Goal: Feedback & Contribution: Contribute content

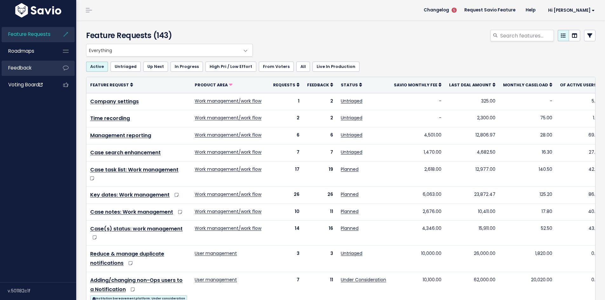
click at [27, 70] on span "Feedback" at bounding box center [19, 68] width 23 height 7
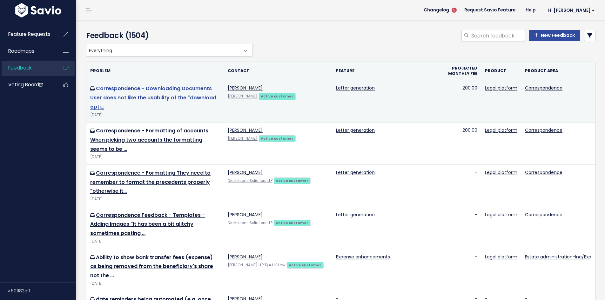
click at [160, 98] on link "Correspondence - Downloading Documents User does not like the usability of the …" at bounding box center [153, 98] width 126 height 26
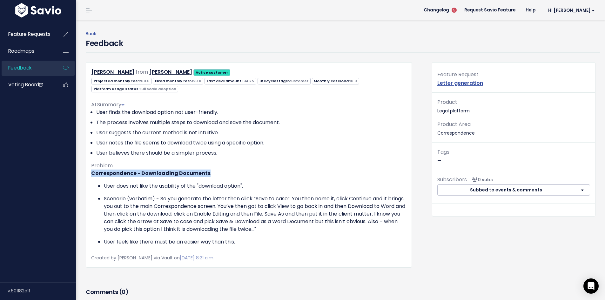
drag, startPoint x: 92, startPoint y: 174, endPoint x: 208, endPoint y: 174, distance: 115.7
click at [208, 174] on p "Correspondence - Downloading Documents" at bounding box center [249, 174] width 316 height 8
copy strong "Correspondence - Downloading Documents"
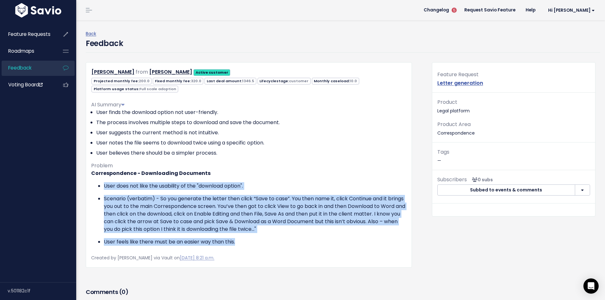
drag, startPoint x: 105, startPoint y: 186, endPoint x: 271, endPoint y: 239, distance: 175.1
click at [271, 239] on ul "User does not like the usability of the "download option". Scenario (verbatim) …" at bounding box center [249, 214] width 316 height 64
copy ul "User does not like the usability of the "download option". Scenario (verbatim) …"
click at [93, 33] on link "Back" at bounding box center [91, 34] width 10 height 6
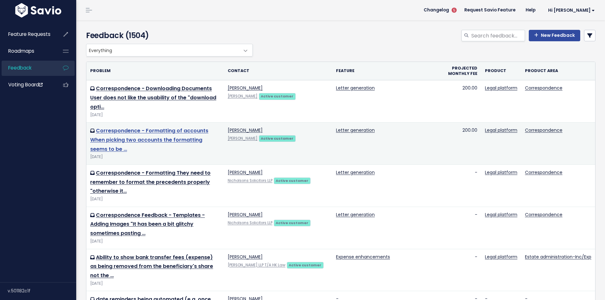
click at [142, 139] on link "Correspondence - Formatting of accounts When picking two accounts the formattin…" at bounding box center [149, 140] width 118 height 26
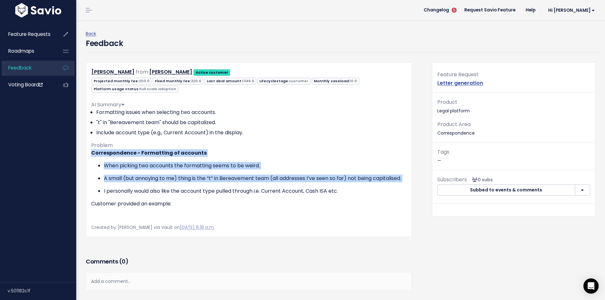
drag, startPoint x: 92, startPoint y: 153, endPoint x: 209, endPoint y: 191, distance: 123.7
click at [209, 191] on div "Correspondence - Formatting of accounts When picking two accounts the formattin…" at bounding box center [249, 184] width 316 height 71
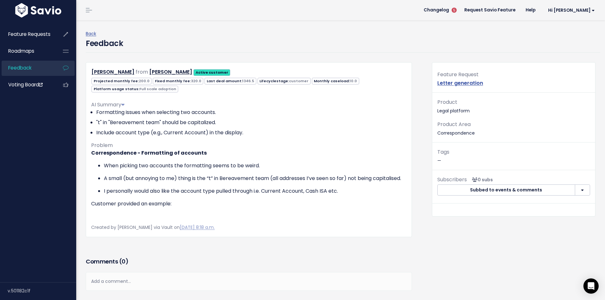
click at [177, 195] on p "I personally would also like the account type pulled through i.e. Current Accou…" at bounding box center [255, 192] width 303 height 8
drag, startPoint x: 202, startPoint y: 152, endPoint x: 92, endPoint y: 154, distance: 110.9
click at [92, 154] on p "Correspondence - Formatting of accounts" at bounding box center [249, 153] width 316 height 8
copy strong "Correspondence - Formatting of accounts"
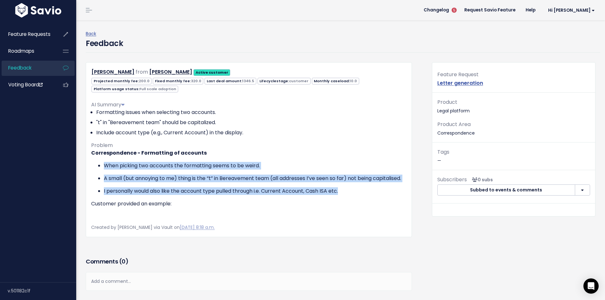
drag, startPoint x: 106, startPoint y: 165, endPoint x: 344, endPoint y: 196, distance: 240.1
click at [344, 195] on ul "When picking two accounts the formatting seems to be weird. A small (but annoyi…" at bounding box center [249, 178] width 316 height 33
copy ul "When picking two accounts the formatting seems to be weird. A small (but annoyi…"
click at [92, 32] on link "Back" at bounding box center [91, 34] width 10 height 6
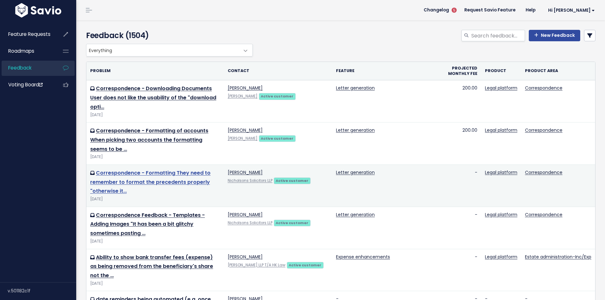
click at [153, 183] on link "Correspondence - Formatting They need to remember to format the precedents prop…" at bounding box center [150, 182] width 120 height 26
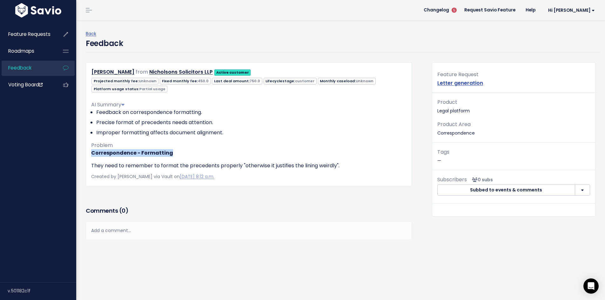
drag, startPoint x: 92, startPoint y: 153, endPoint x: 172, endPoint y: 154, distance: 79.1
click at [172, 154] on p "Correspondence - Formatting" at bounding box center [249, 153] width 316 height 8
copy strong "Correspondence - Formatting"
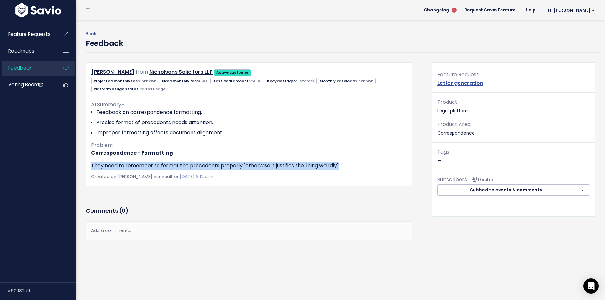
drag, startPoint x: 92, startPoint y: 166, endPoint x: 344, endPoint y: 166, distance: 251.7
click at [344, 166] on p "They need to remember to format the precedents properly "otherwise it justifies…" at bounding box center [249, 166] width 316 height 8
copy p "They need to remember to format the precedents properly "otherwise it justifies…"
click at [92, 34] on link "Back" at bounding box center [91, 34] width 10 height 6
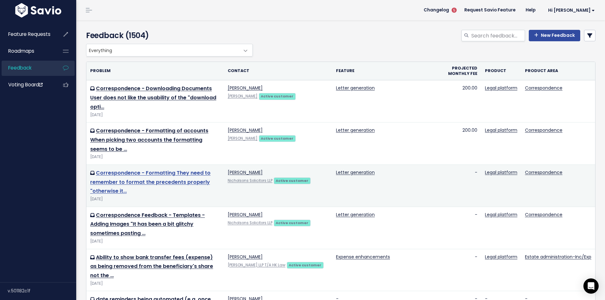
click at [112, 184] on link "Correspondence - Formatting They need to remember to format the precedents prop…" at bounding box center [150, 182] width 120 height 26
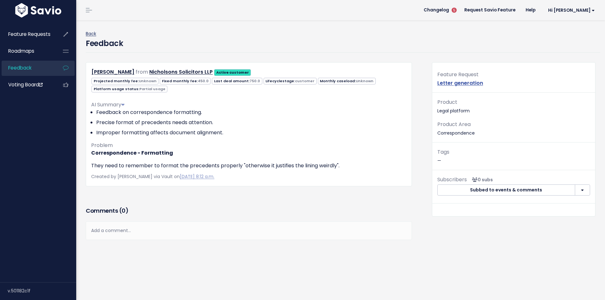
click at [94, 34] on link "Back" at bounding box center [91, 34] width 10 height 6
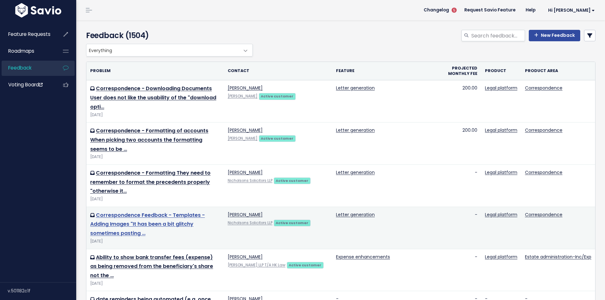
click at [144, 225] on link "Correspondence Feedback - Templates - Adding Images "It has been a bit glitchy …" at bounding box center [147, 225] width 115 height 26
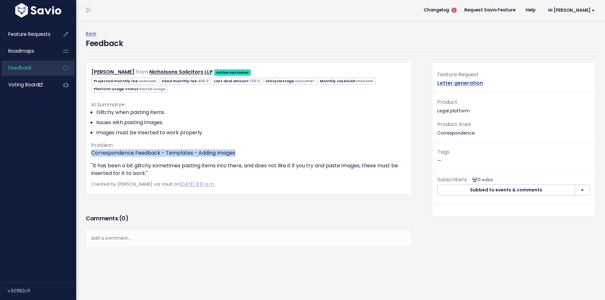
drag, startPoint x: 91, startPoint y: 154, endPoint x: 246, endPoint y: 154, distance: 154.5
click at [246, 154] on p "Correspondence Feedback - Templates - Adding Images" at bounding box center [249, 153] width 316 height 8
copy p "Correspondence Feedback - Templates - Adding Images"
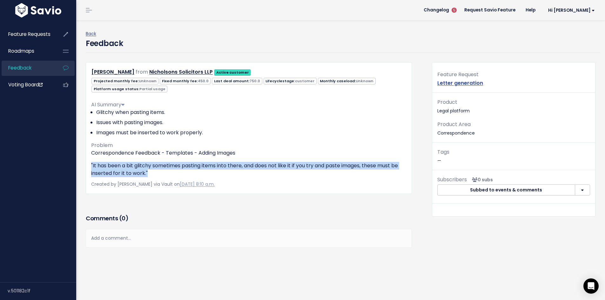
drag, startPoint x: 91, startPoint y: 164, endPoint x: 151, endPoint y: 171, distance: 60.2
click at [151, 171] on p ""It has been a bit glitchy sometimes pasting items into there, and does not lik…" at bounding box center [249, 169] width 316 height 15
copy p ""It has been a bit glitchy sometimes pasting items into there, and does not lik…"
click at [23, 64] on link "Feedback" at bounding box center [27, 68] width 51 height 15
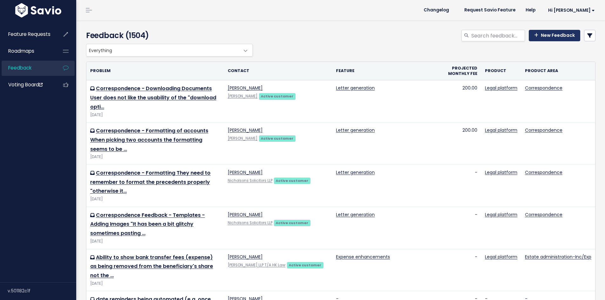
click at [551, 35] on link "New Feedback" at bounding box center [554, 35] width 51 height 11
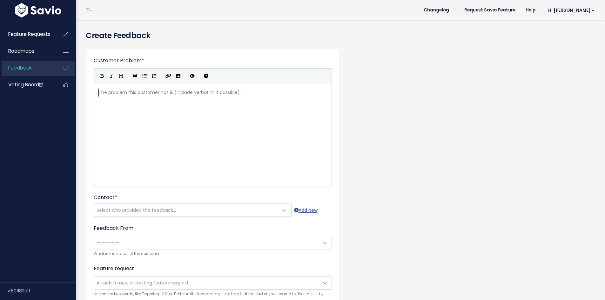
scroll to position [1, 0]
click at [99, 92] on span "Unable to select Shareholder (Physical Shareholding) from the dropdown when sel…" at bounding box center [210, 92] width 223 height 6
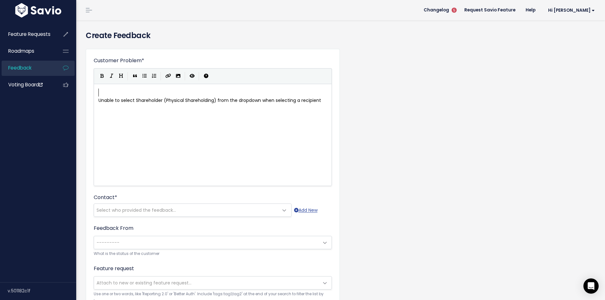
type textarea "C"
type textarea "Correspondence Feedback"
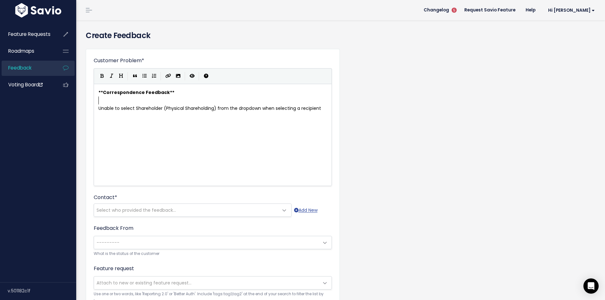
click at [151, 93] on span "Correspondence Feedback" at bounding box center [136, 92] width 67 height 6
type textarea "- Unable to select Shareholding"
type textarea "Physical Shareholding to"
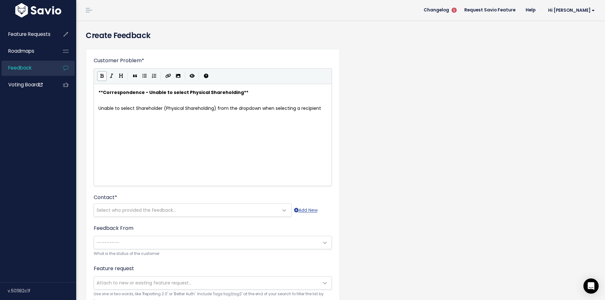
click at [324, 109] on pre "Unable to select Shareholder (Physical Shareholding) from the dropdown when sel…" at bounding box center [215, 109] width 236 height 8
type textarea "for a"
type textarea "to generate correspondence"
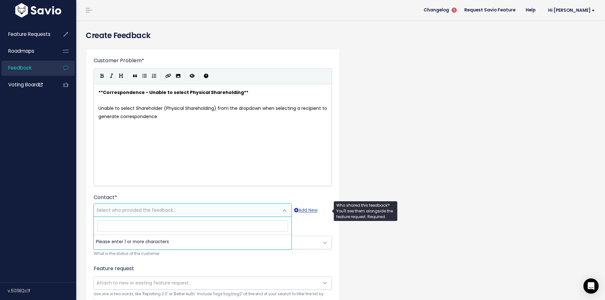
click at [134, 211] on span "Select who provided the feedback..." at bounding box center [136, 210] width 79 height 6
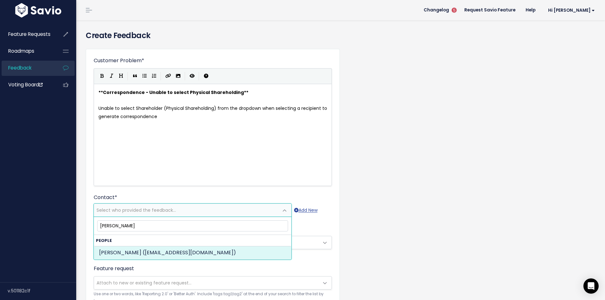
type input "luke john"
select select "ACTIVE"
select select "89995967"
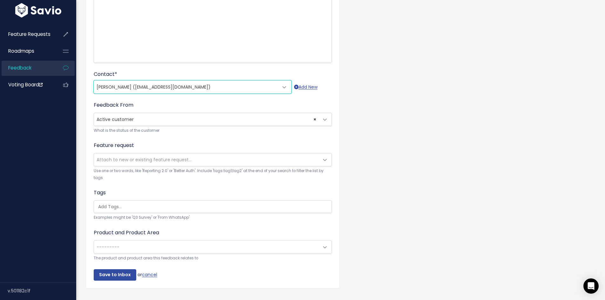
scroll to position [127, 0]
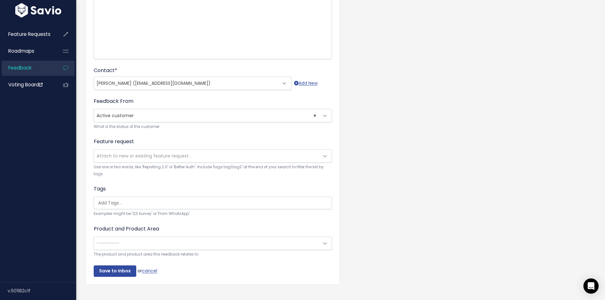
click at [163, 156] on span "Attach to new or existing feature request..." at bounding box center [144, 156] width 95 height 6
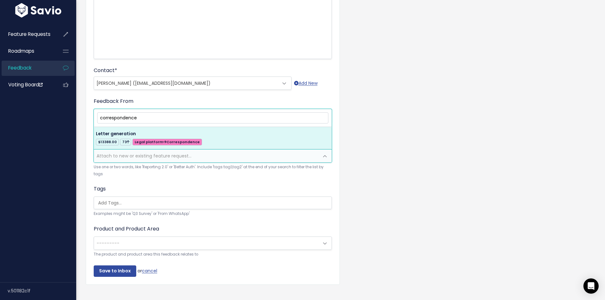
type input "correspondence"
select select "17625"
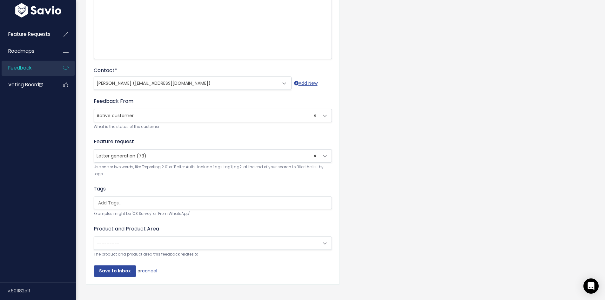
click at [133, 239] on span "---------" at bounding box center [206, 243] width 225 height 13
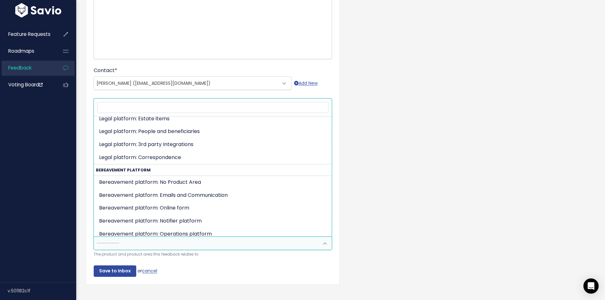
scroll to position [95, 0]
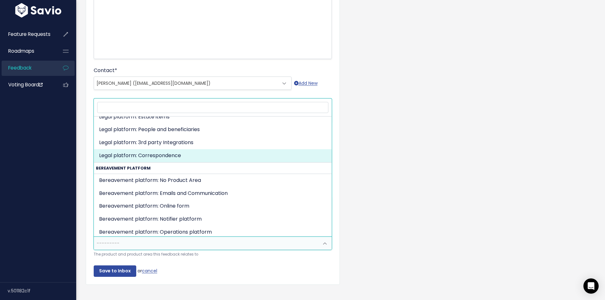
select select "MAIN:COMMUNICATIONS"
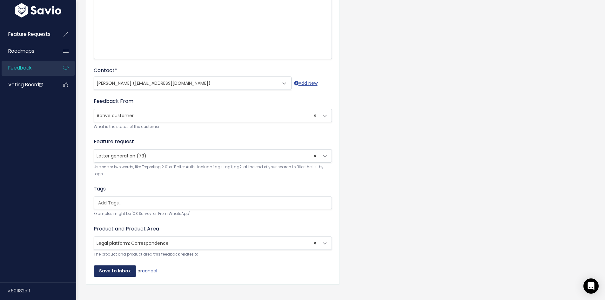
click at [112, 271] on input "Save to Inbox" at bounding box center [115, 271] width 43 height 11
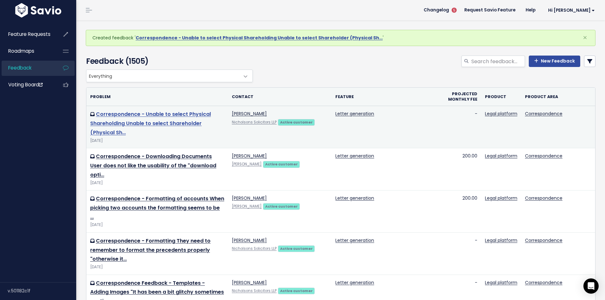
click at [151, 114] on link "Correspondence - Unable to select Physical Shareholding Unable to select Shareh…" at bounding box center [150, 124] width 121 height 26
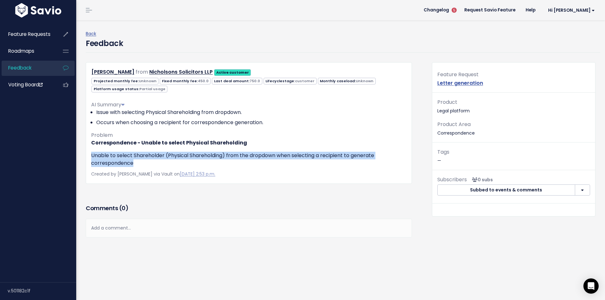
drag, startPoint x: 92, startPoint y: 155, endPoint x: 136, endPoint y: 163, distance: 45.6
click at [136, 163] on p "Unable to select Shareholder (Physical Shareholding) from the dropdown when sel…" at bounding box center [249, 159] width 316 height 15
copy p "Unable to select Shareholder (Physical Shareholding) from the dropdown when sel…"
click at [27, 68] on span "Feedback" at bounding box center [19, 68] width 23 height 7
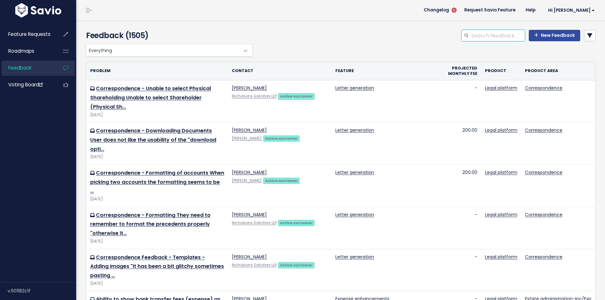
click at [491, 38] on input "search" at bounding box center [498, 35] width 54 height 11
type input "template"
click at [588, 36] on icon at bounding box center [590, 35] width 5 height 5
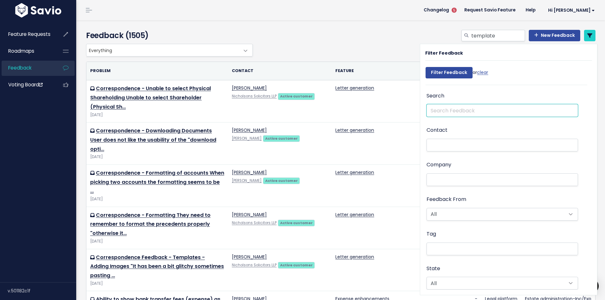
click at [440, 110] on input "text" at bounding box center [503, 110] width 152 height 13
type input "template"
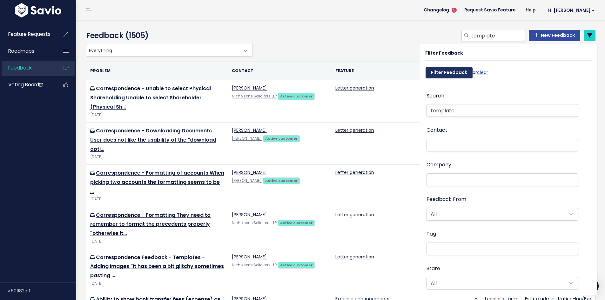
click at [445, 75] on input "Filter Feedback" at bounding box center [449, 72] width 47 height 11
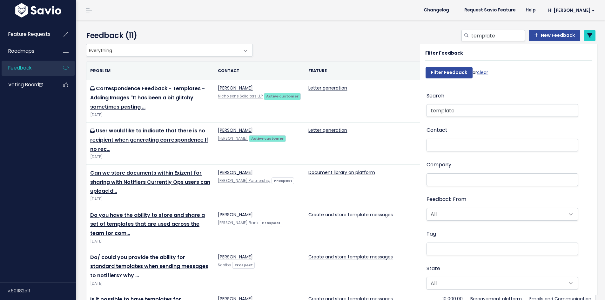
select select
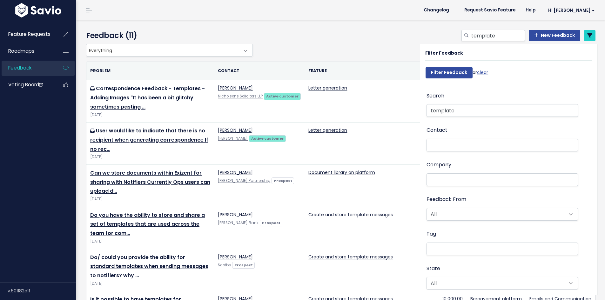
select select
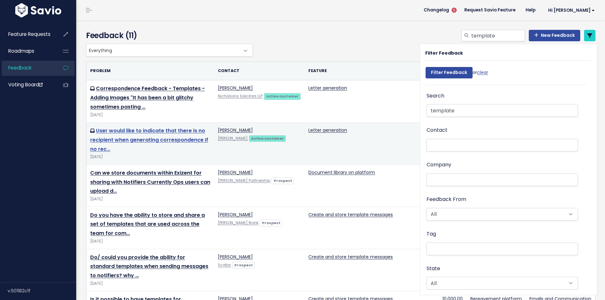
click at [157, 137] on link "User would like to indicate that there is no recipient when generating correspo…" at bounding box center [149, 140] width 118 height 26
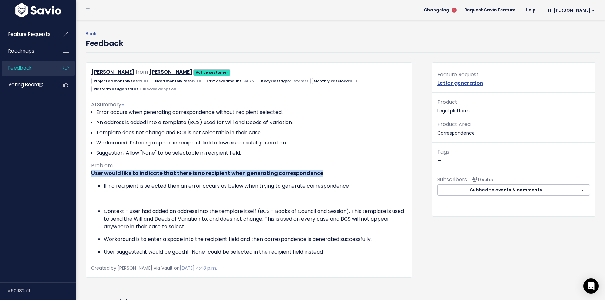
drag, startPoint x: 91, startPoint y: 174, endPoint x: 323, endPoint y: 174, distance: 231.7
click at [323, 174] on p "User would like to indicate that there is no recipient when generating correspo…" at bounding box center [249, 174] width 316 height 8
copy strong "User would like to indicate that there is no recipient when generating correspo…"
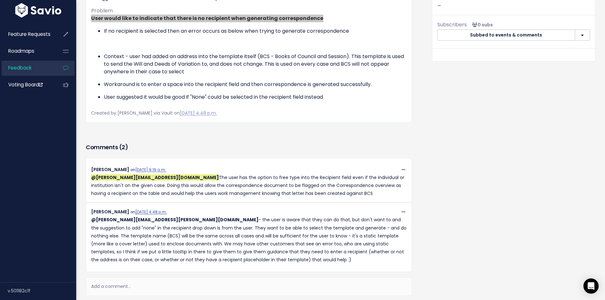
scroll to position [159, 0]
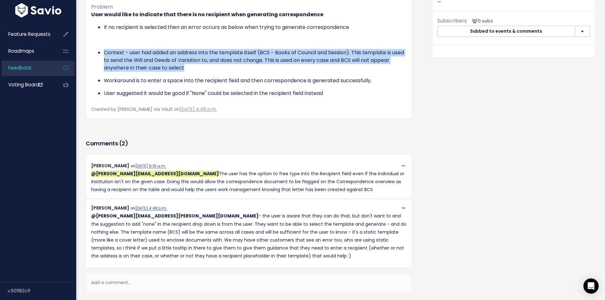
drag, startPoint x: 105, startPoint y: 205, endPoint x: 229, endPoint y: 220, distance: 125.7
click at [229, 72] on p "Context - user had added an address into the template itself (BCS - Books of Co…" at bounding box center [255, 60] width 303 height 23
copy p "Context - user had added an address into the template itself (BCS - Books of Co…"
